Goal: Information Seeking & Learning: Learn about a topic

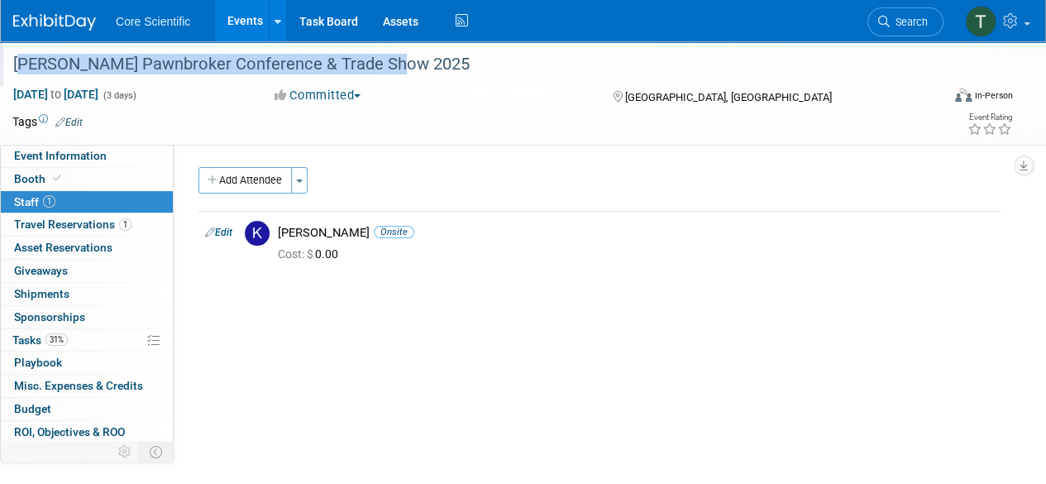
drag, startPoint x: 11, startPoint y: 62, endPoint x: 390, endPoint y: 57, distance: 379.4
click at [390, 57] on div "[PERSON_NAME] Pawnbroker Conference & Trade Show 2025" at bounding box center [467, 65] width 920 height 30
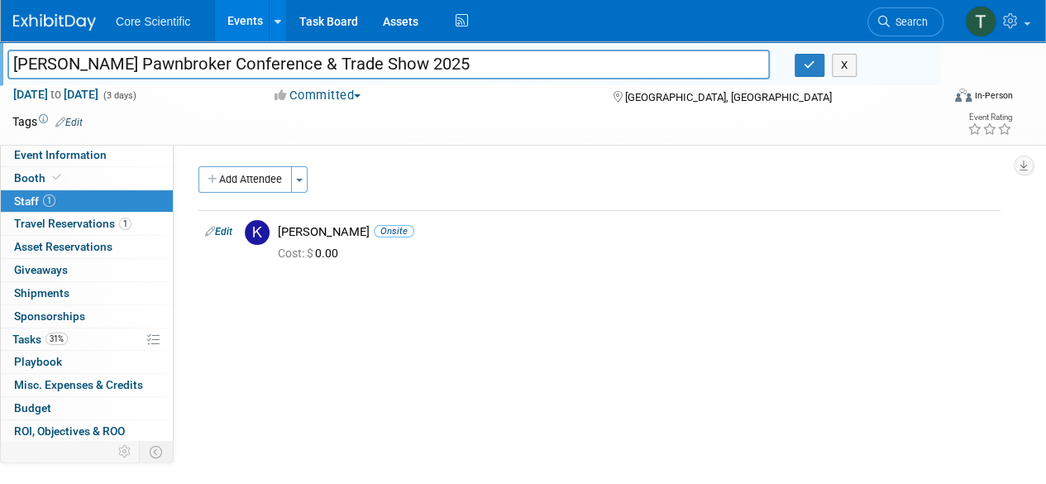
drag, startPoint x: 390, startPoint y: 57, endPoint x: 15, endPoint y: 39, distance: 375.7
click at [15, 39] on body "Core Scientific Events Add Event Bulk Upload Events Shareable Event Boards Rece…" at bounding box center [523, 242] width 1046 height 484
click at [43, 28] on img at bounding box center [54, 22] width 83 height 17
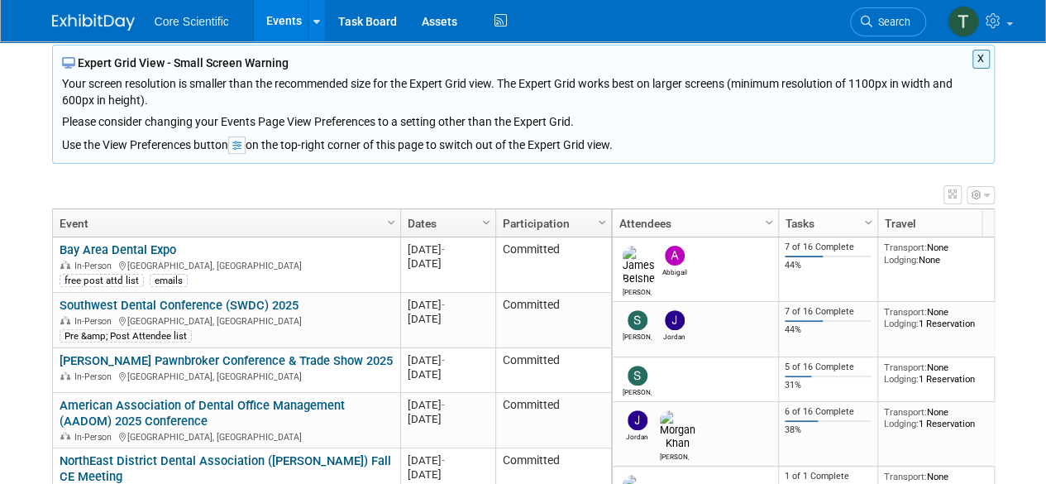
scroll to position [117, 0]
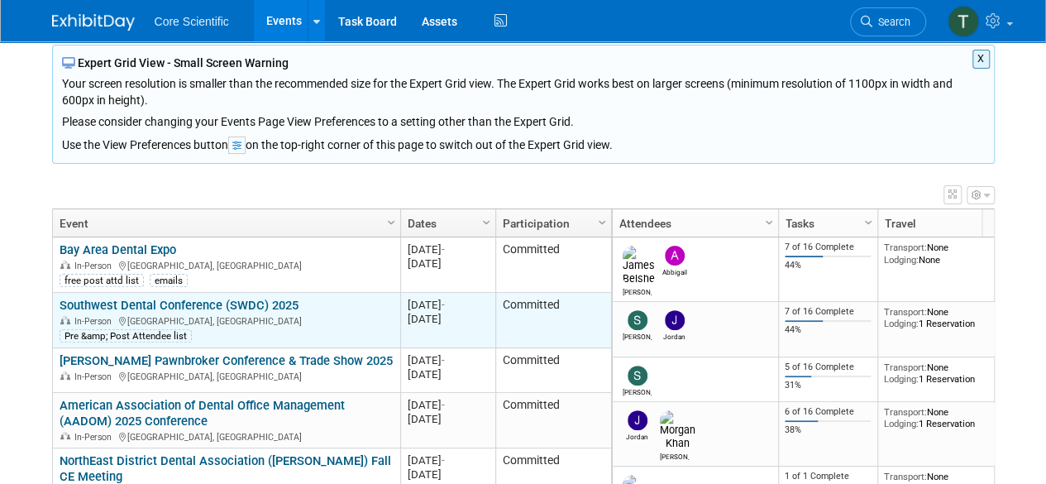
click at [145, 308] on link "Southwest Dental Conference (SWDC) 2025" at bounding box center [179, 305] width 239 height 15
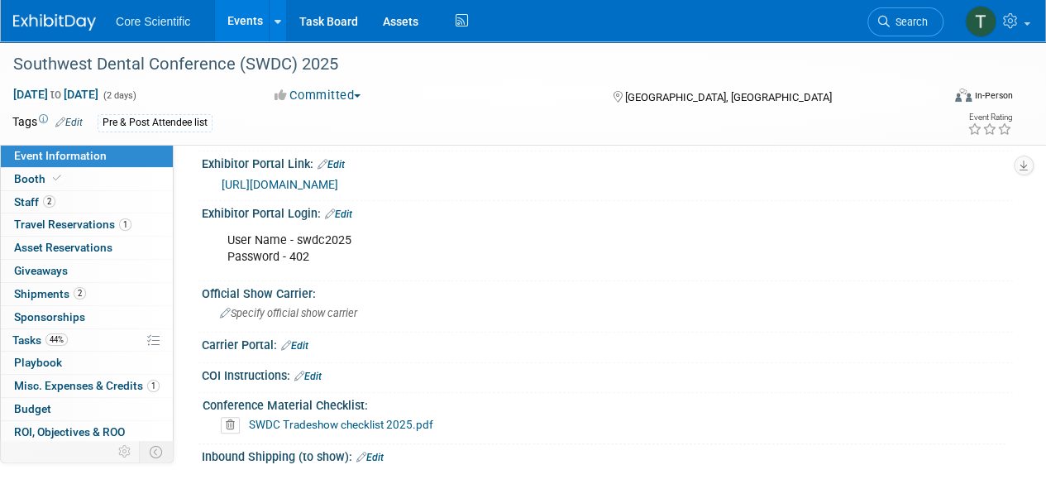
scroll to position [667, 0]
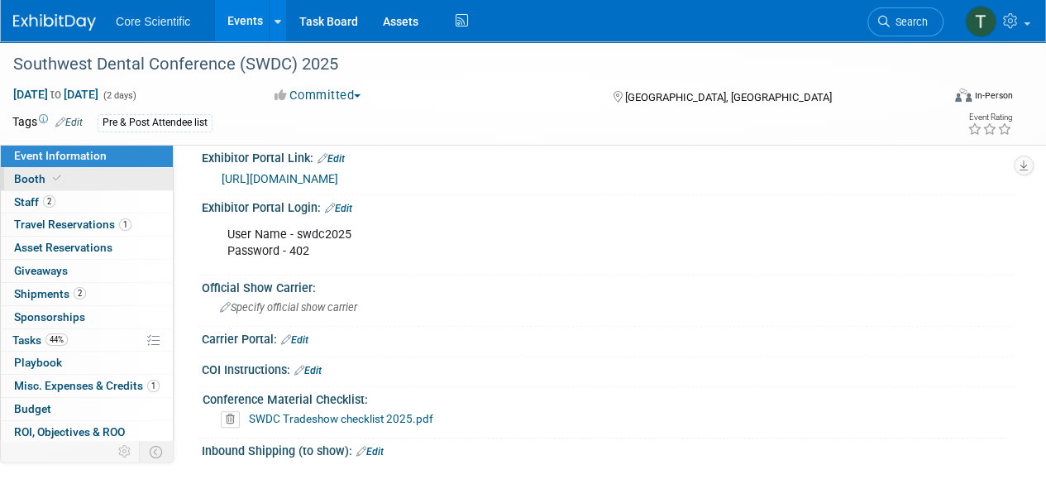
click at [36, 180] on span "Booth" at bounding box center [39, 178] width 50 height 13
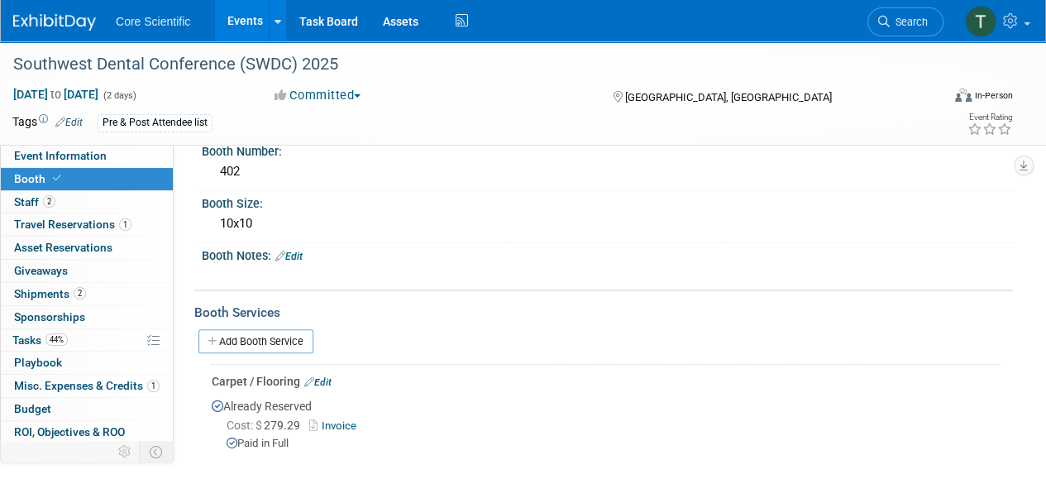
scroll to position [0, 0]
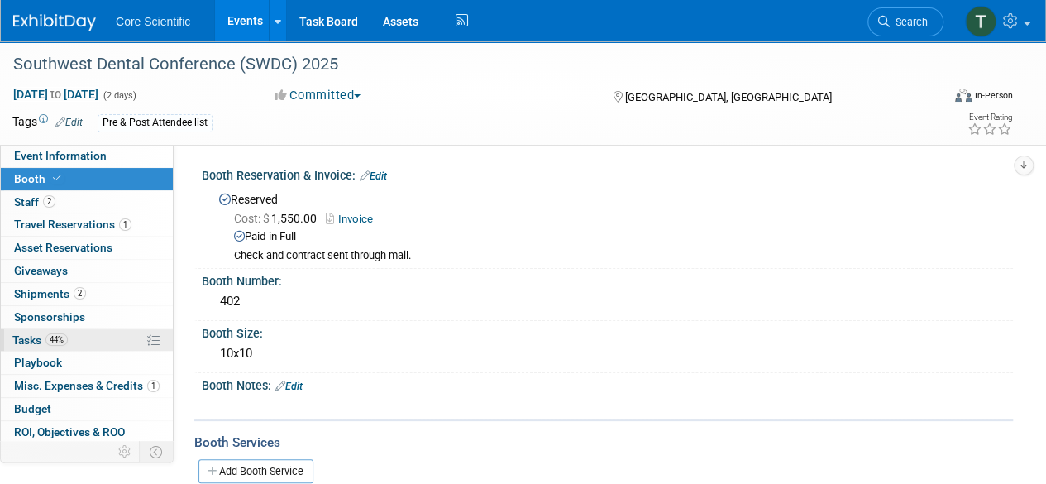
click at [26, 335] on span "Tasks 44%" at bounding box center [39, 339] width 55 height 13
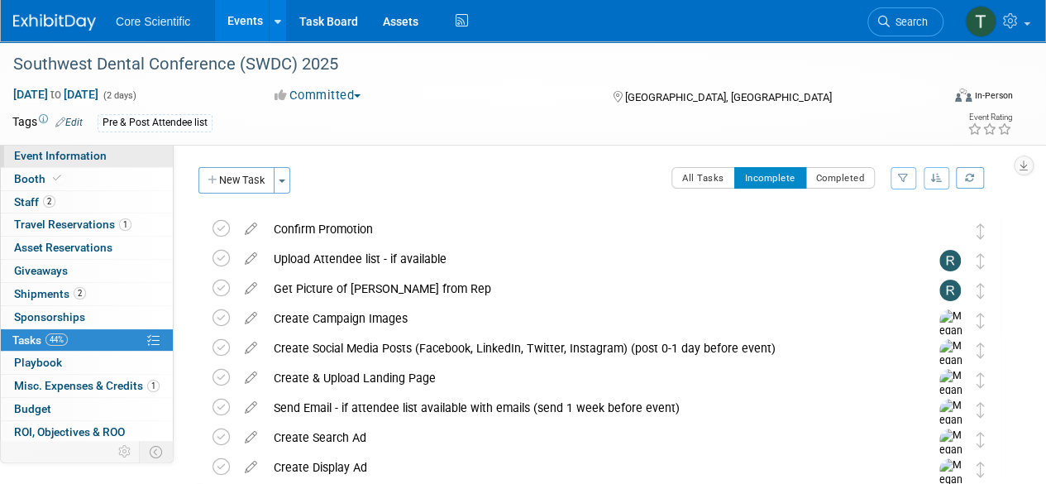
click at [69, 160] on span "Event Information" at bounding box center [60, 155] width 93 height 13
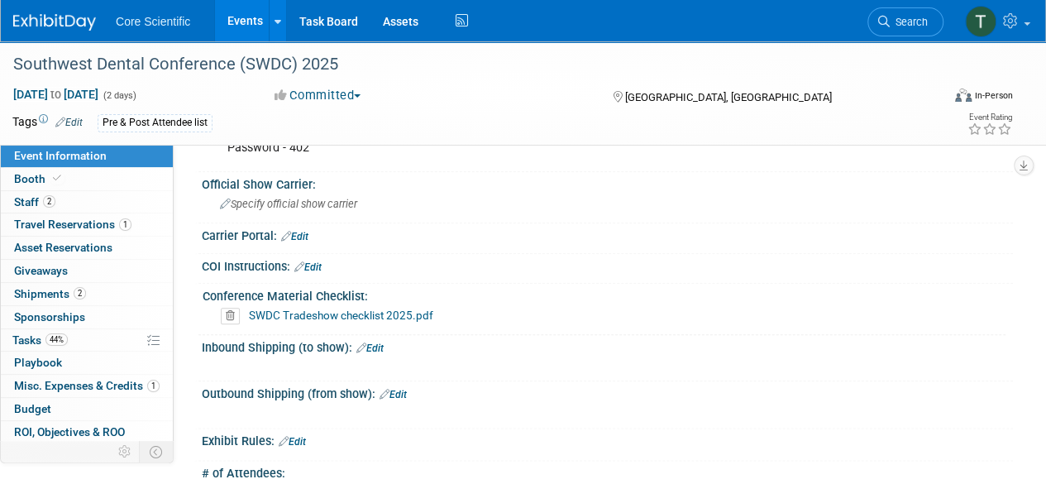
scroll to position [776, 0]
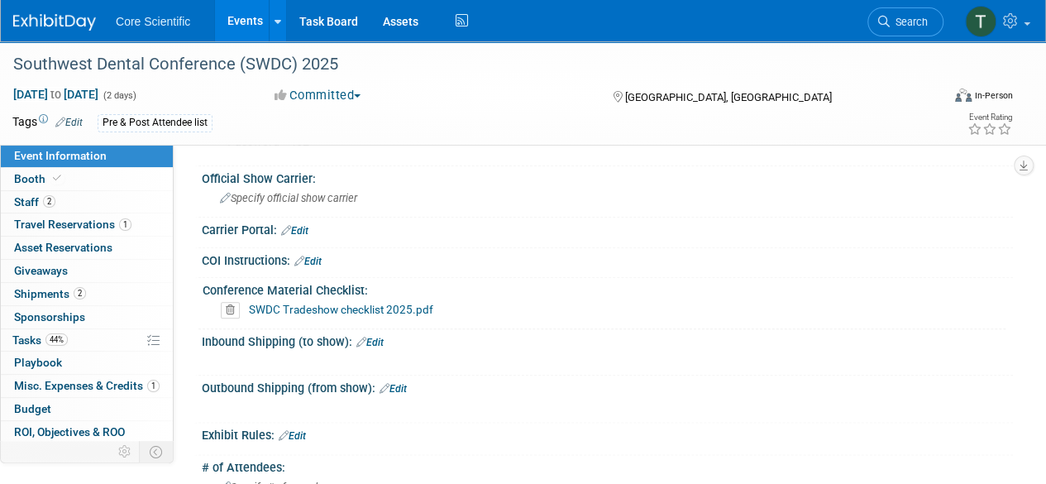
click at [324, 305] on link "SWDC Tradeshow checklist 2025.pdf" at bounding box center [341, 309] width 184 height 13
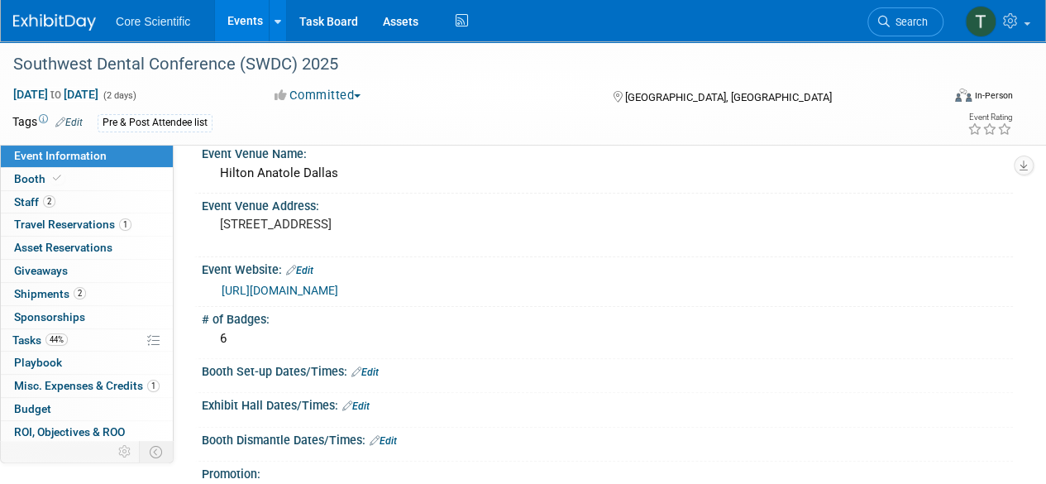
scroll to position [0, 0]
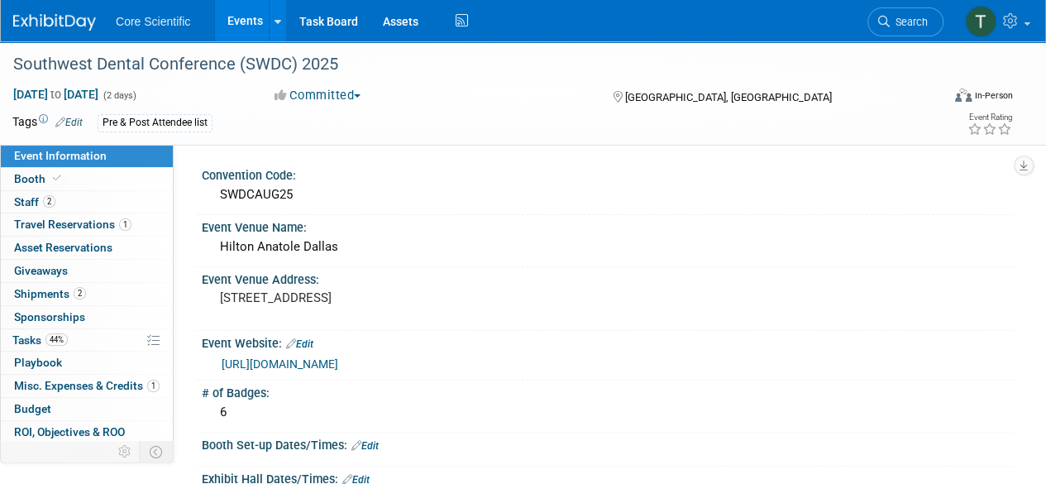
click at [316, 362] on link "[URL][DOMAIN_NAME]" at bounding box center [280, 363] width 117 height 13
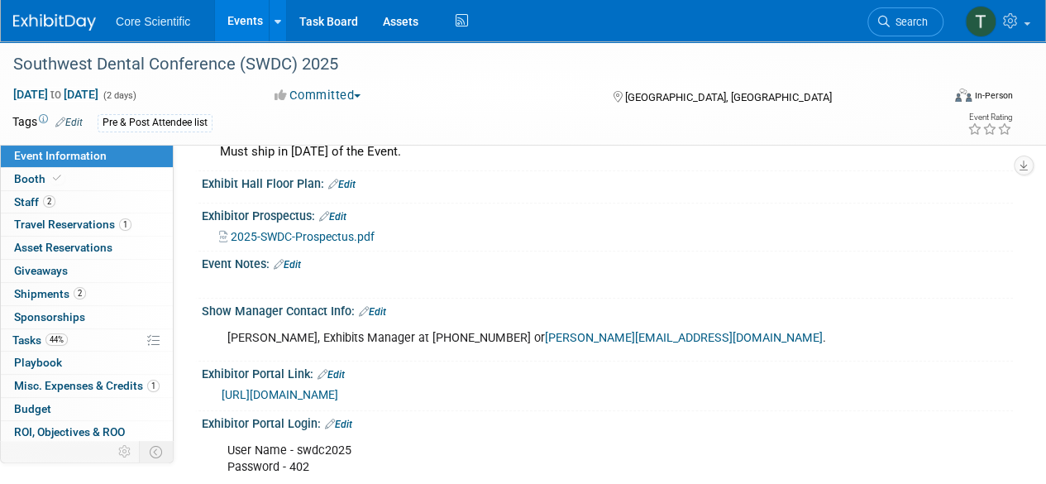
scroll to position [455, 0]
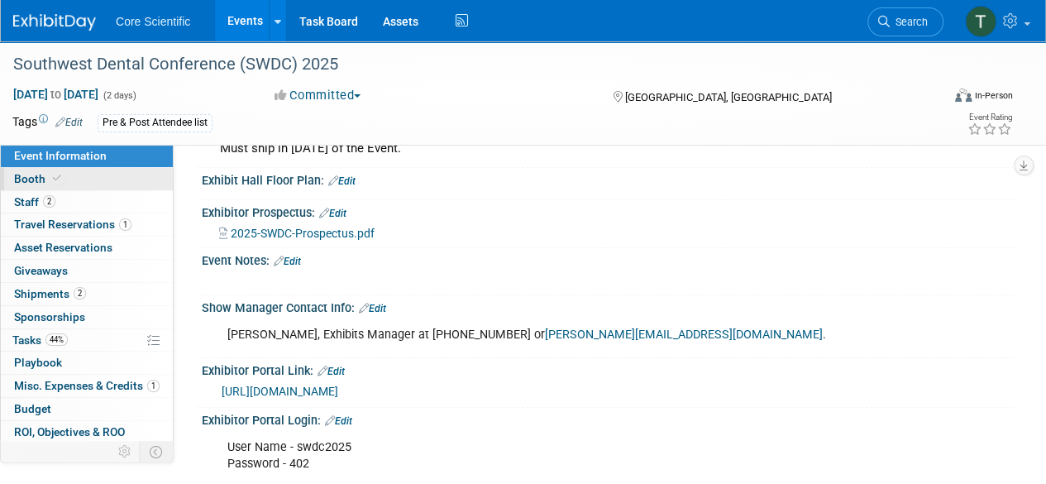
click at [35, 184] on span "Booth" at bounding box center [39, 178] width 50 height 13
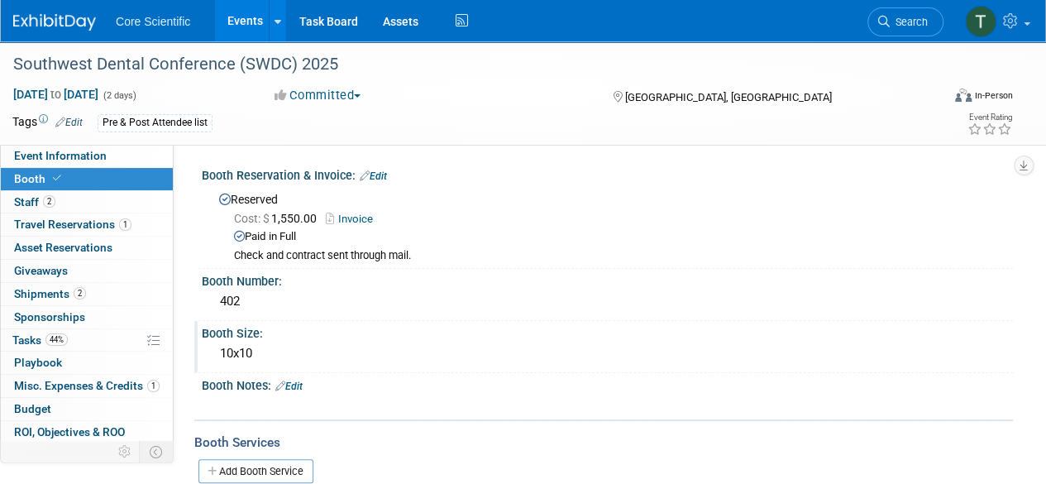
click at [489, 357] on div "10x10" at bounding box center [607, 354] width 786 height 26
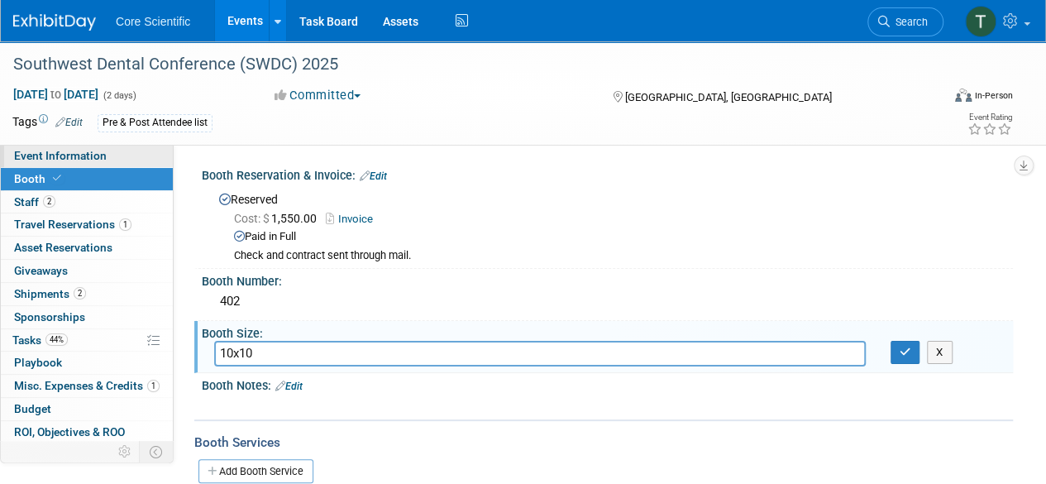
click at [112, 160] on link "Event Information" at bounding box center [87, 156] width 172 height 22
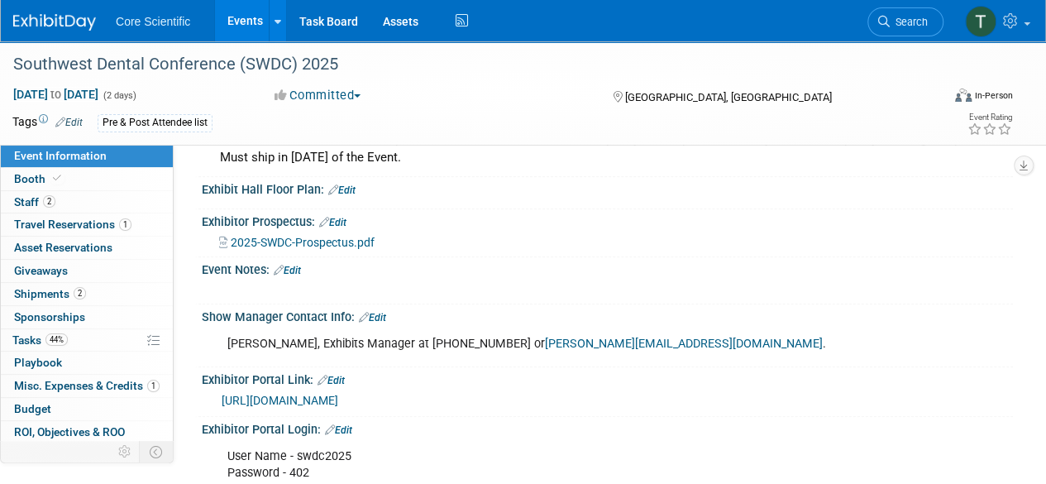
scroll to position [446, 0]
click at [337, 240] on span "2025-SWDC-Prospectus.pdf" at bounding box center [303, 241] width 144 height 13
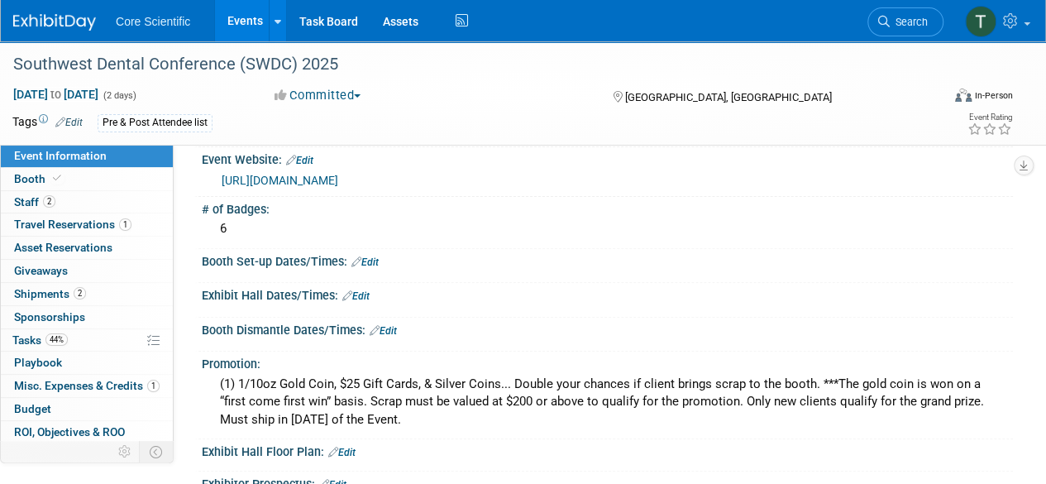
scroll to position [203, 0]
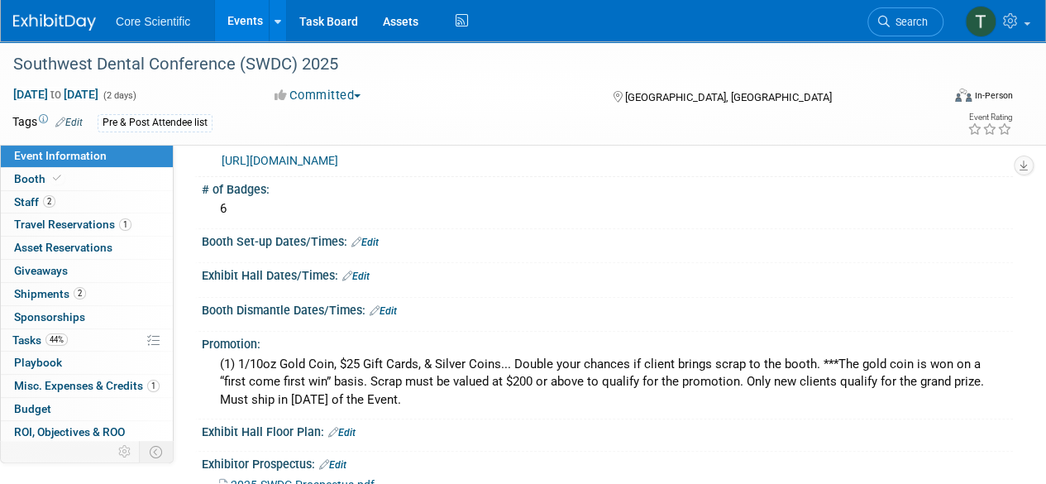
click at [144, 22] on span "Core Scientific" at bounding box center [153, 21] width 74 height 13
click at [55, 25] on img at bounding box center [54, 22] width 83 height 17
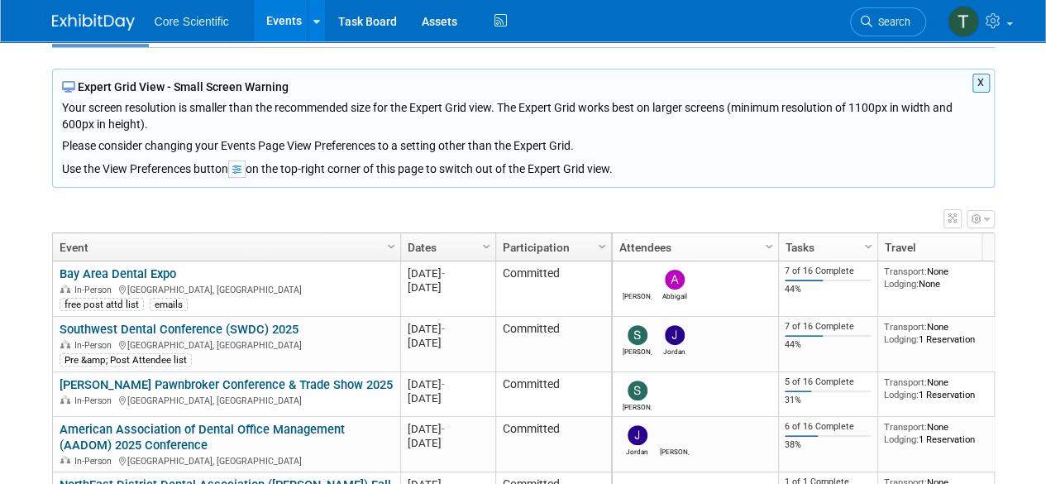
scroll to position [94, 0]
